Goal: Check status: Check status

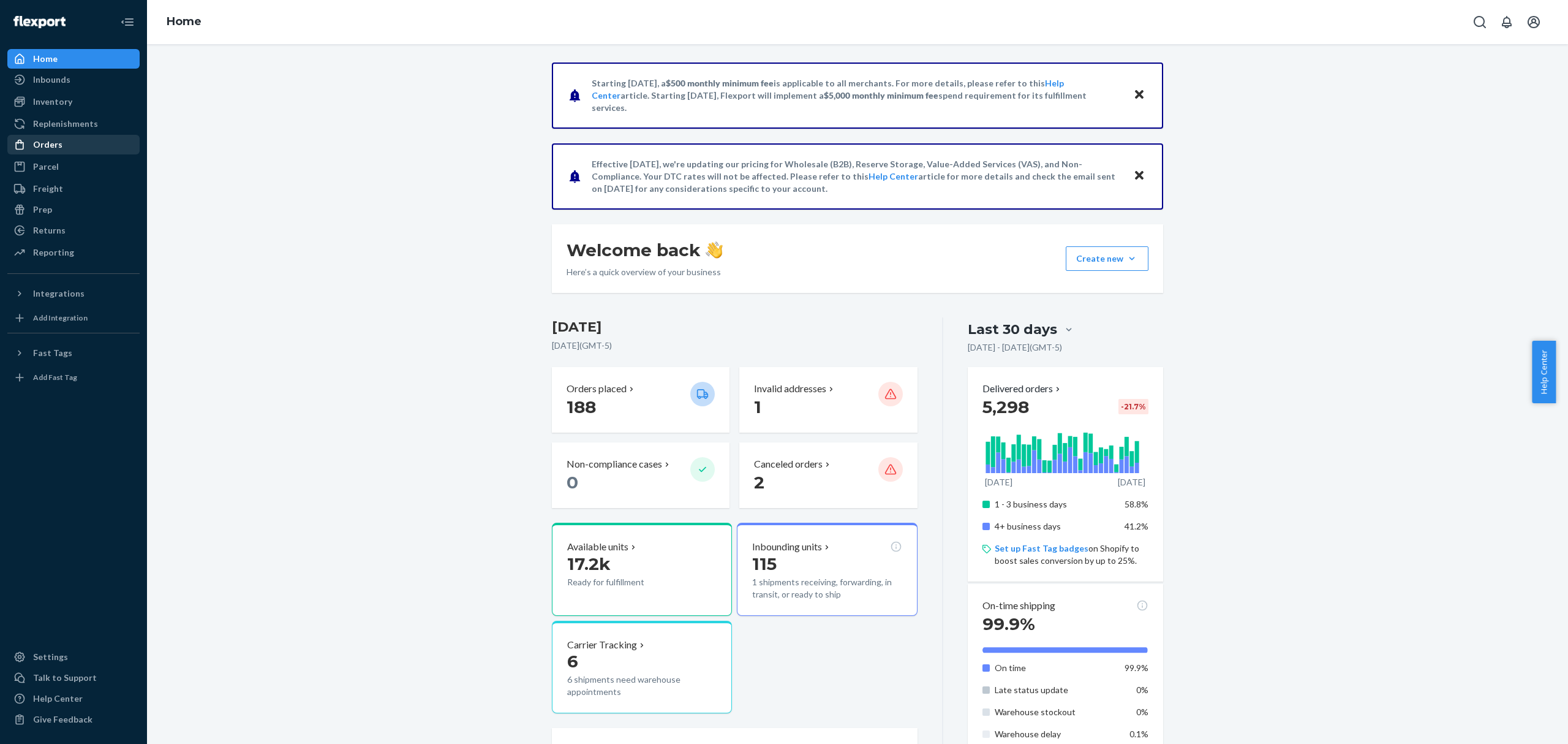
click at [98, 150] on div "Orders" at bounding box center [74, 145] width 130 height 17
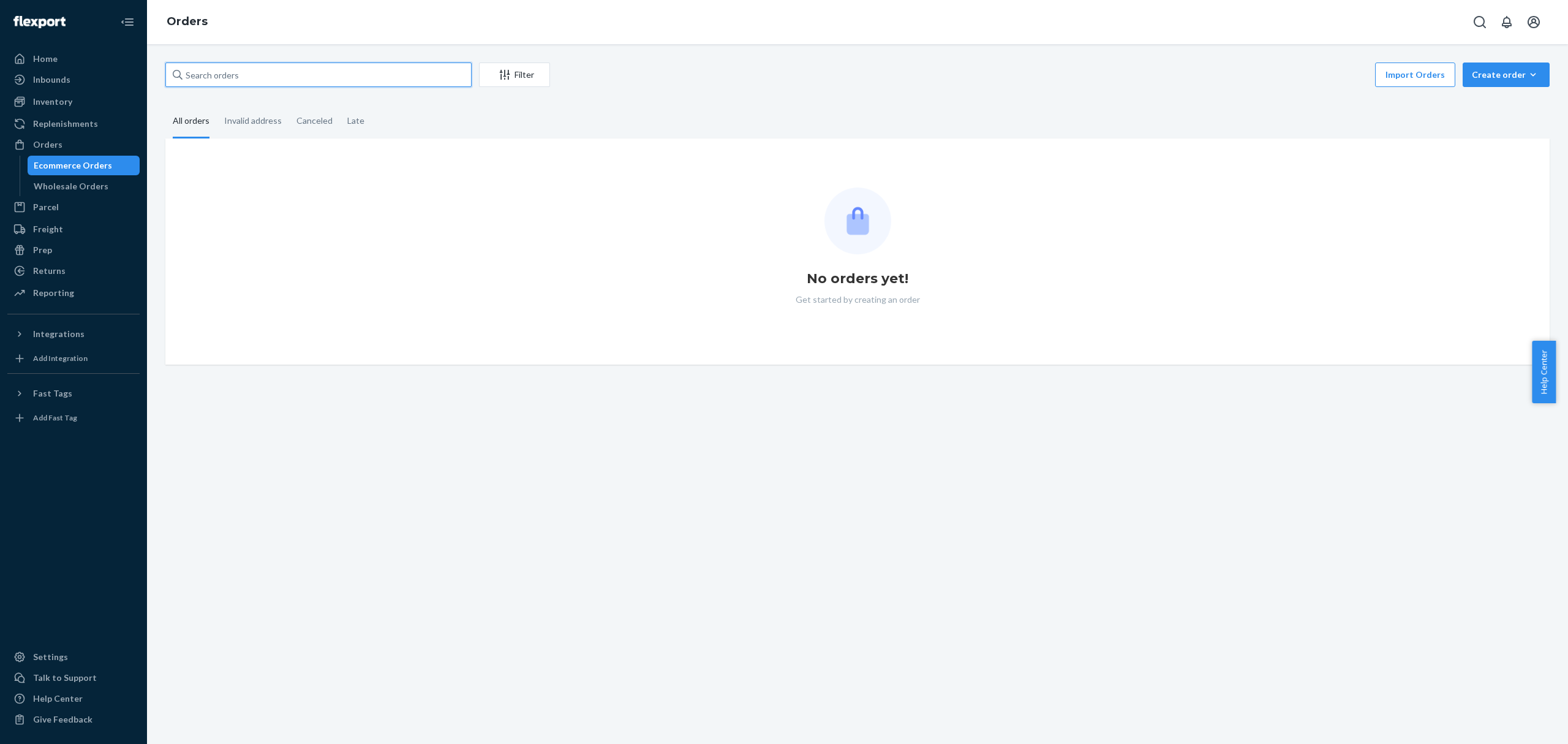
click at [198, 85] on input "text" at bounding box center [318, 75] width 306 height 25
paste input "[PERSON_NAME]"
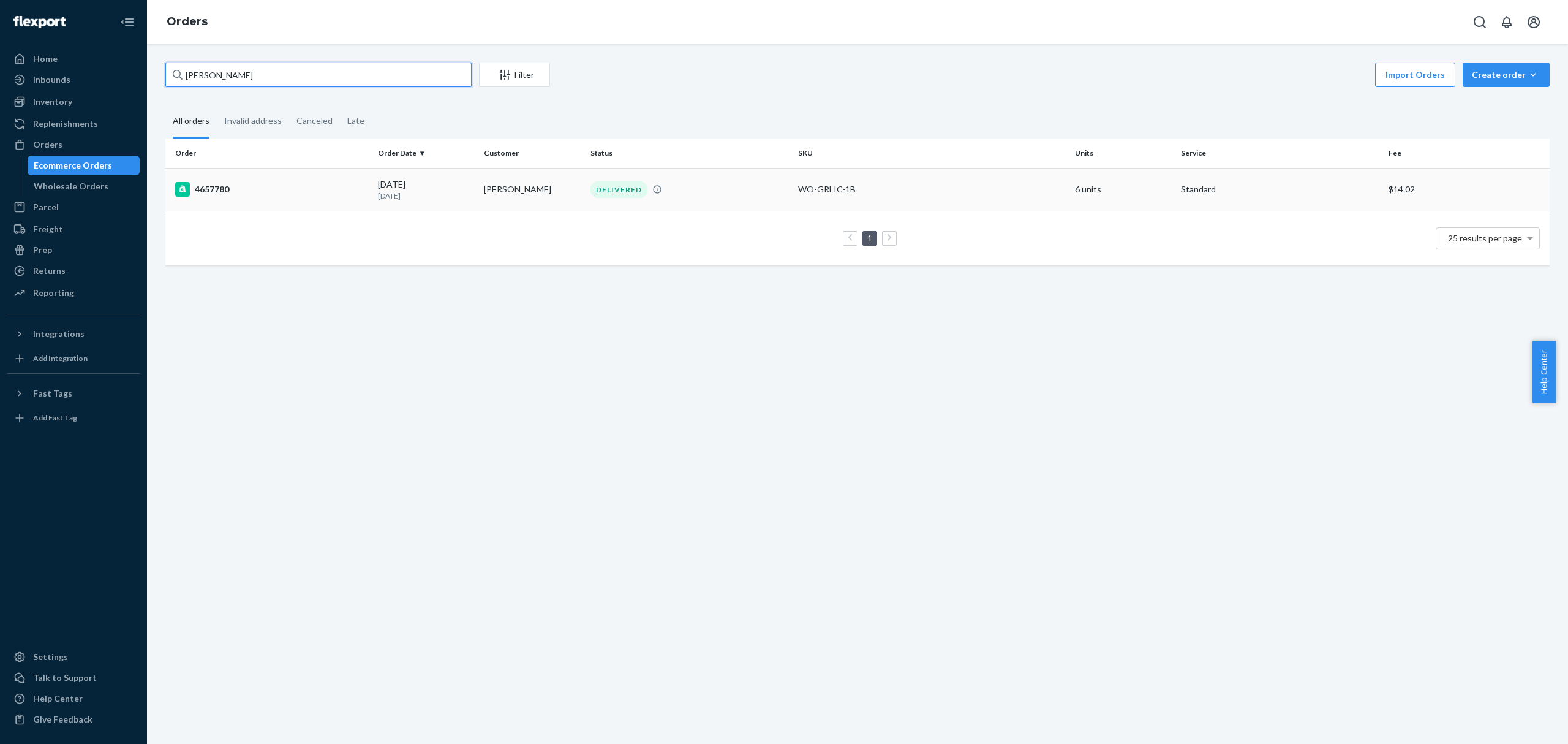
type input "[PERSON_NAME]"
click at [277, 182] on div "4657780" at bounding box center [271, 189] width 193 height 15
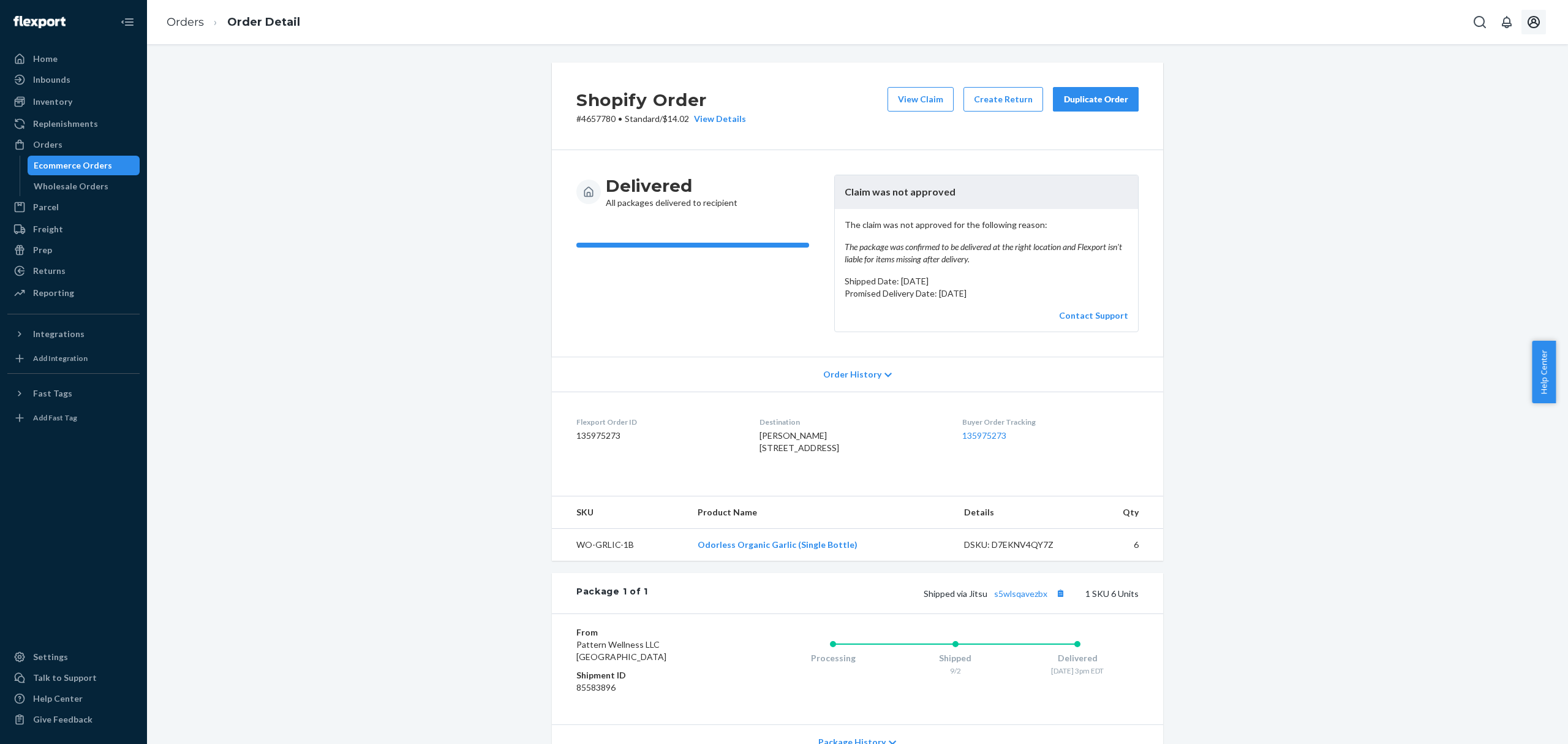
click at [1539, 21] on icon "Open account menu" at bounding box center [1534, 22] width 12 height 12
click at [1459, 139] on div "Log out" at bounding box center [1505, 131] width 92 height 23
